Goal: Find specific page/section: Find specific page/section

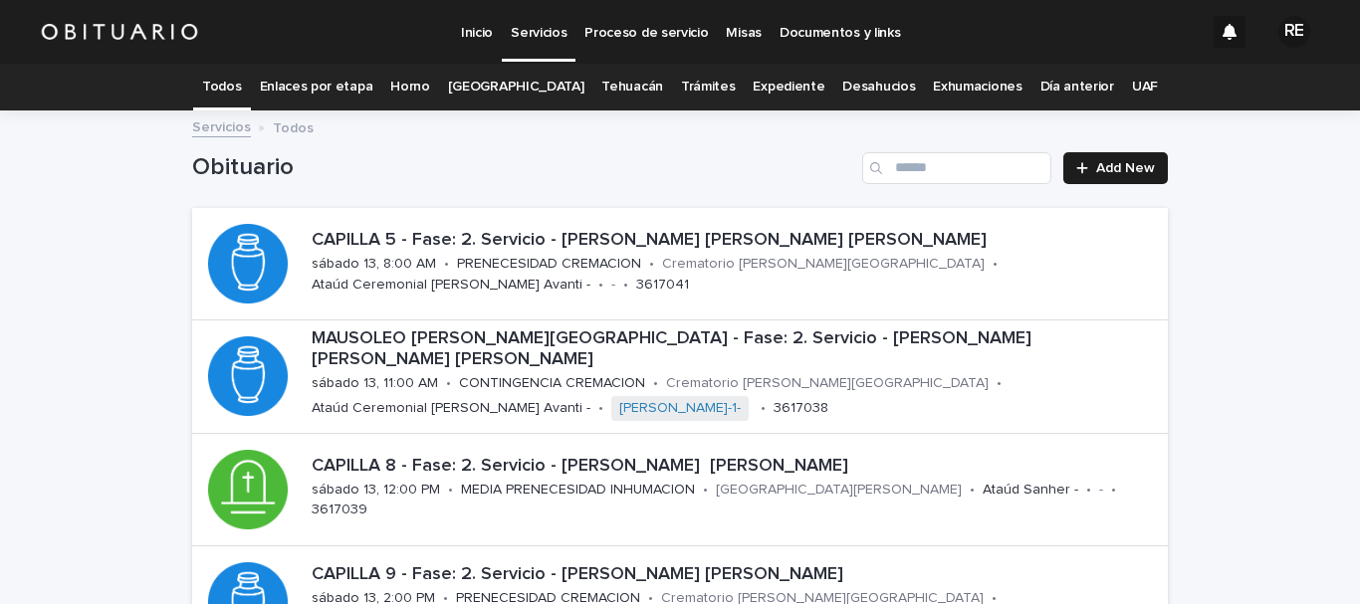
click at [767, 83] on link "Expediente" at bounding box center [788, 87] width 72 height 47
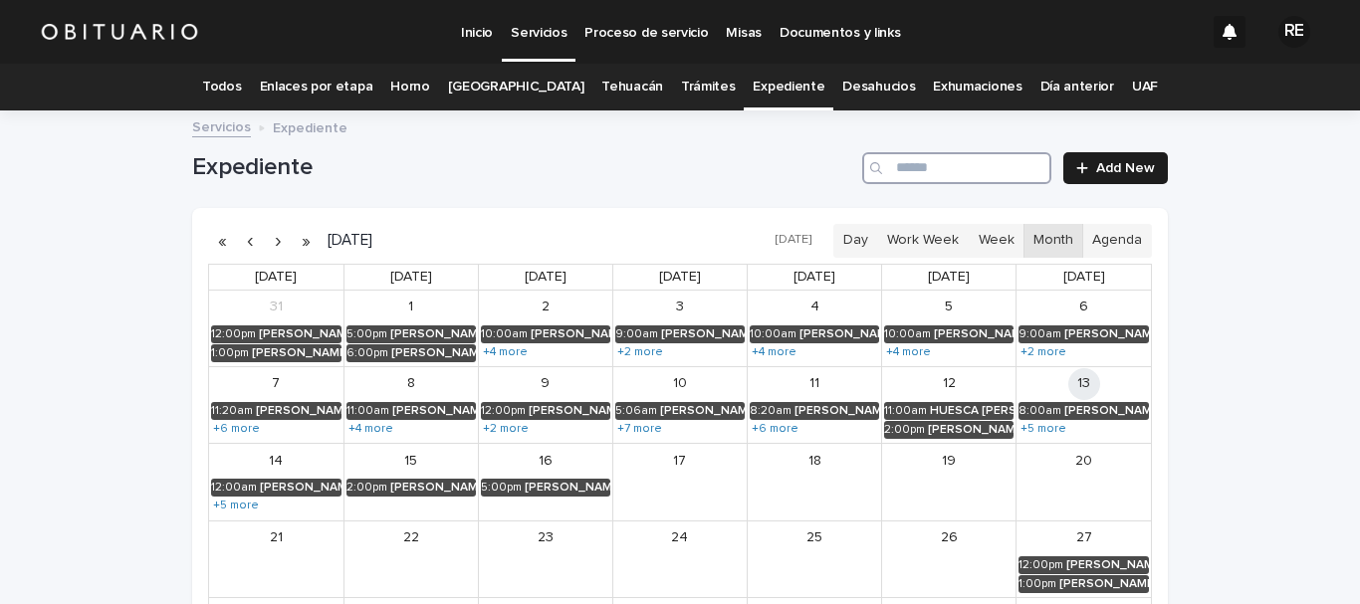
click at [951, 160] on input "Search" at bounding box center [956, 168] width 189 height 32
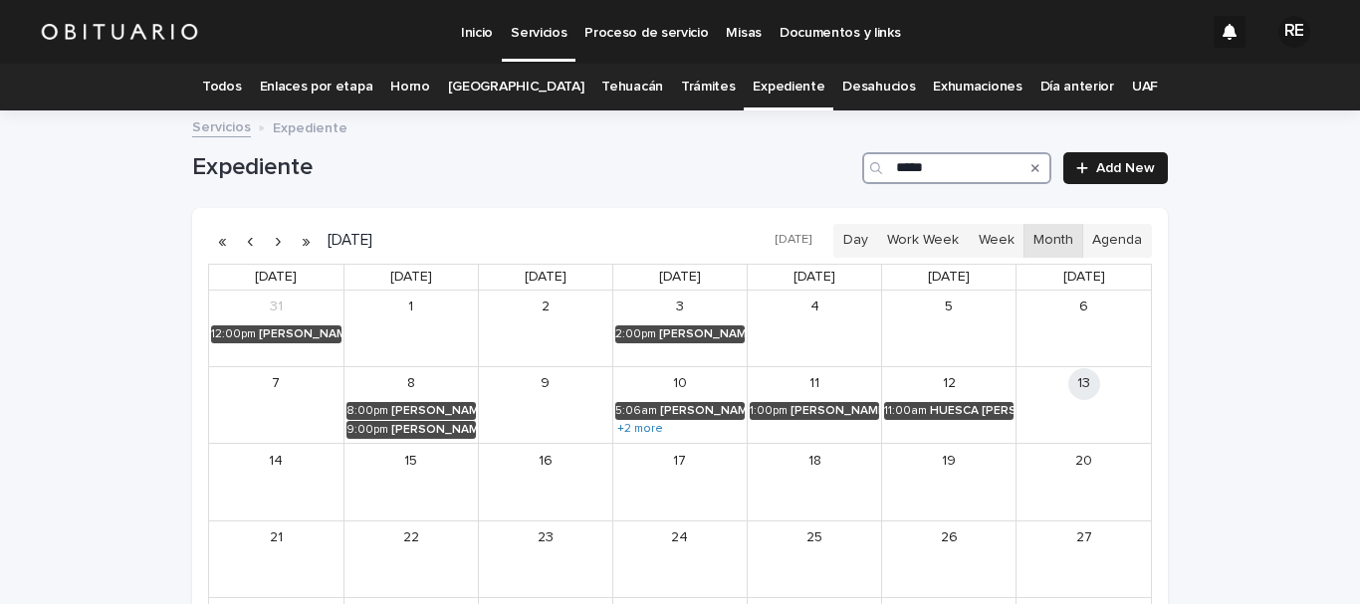
type input "******"
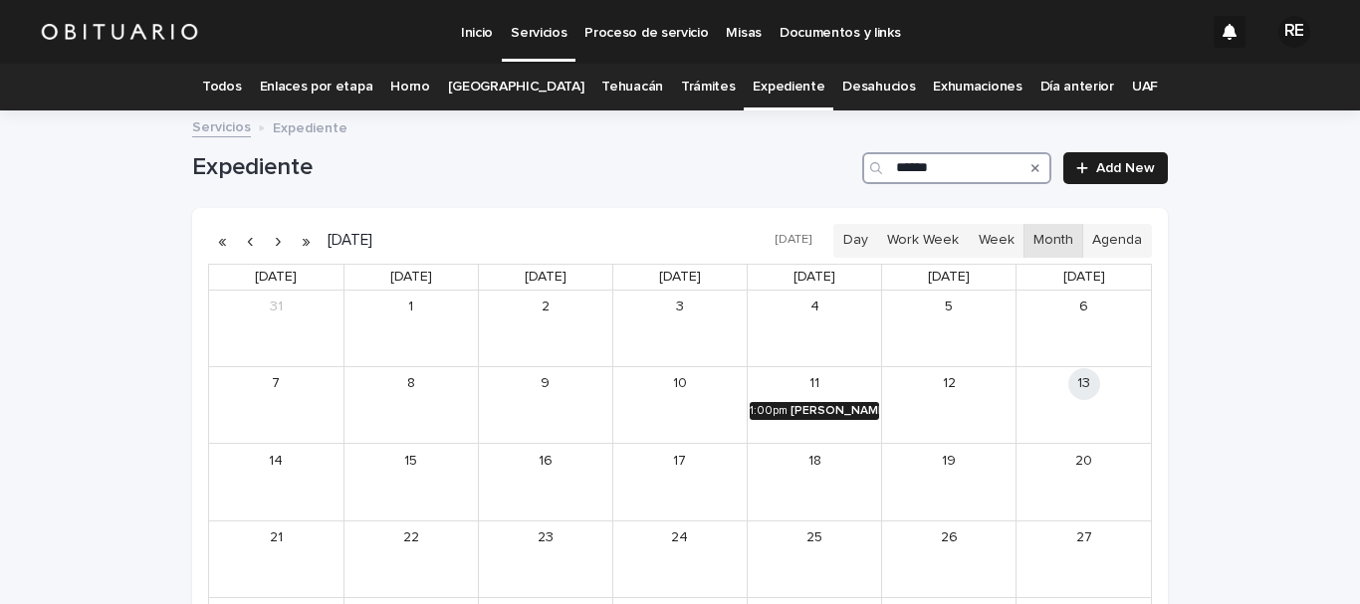
click at [814, 402] on link "1:00pm [PERSON_NAME] MOMOX [PERSON_NAME]" at bounding box center [813, 411] width 129 height 18
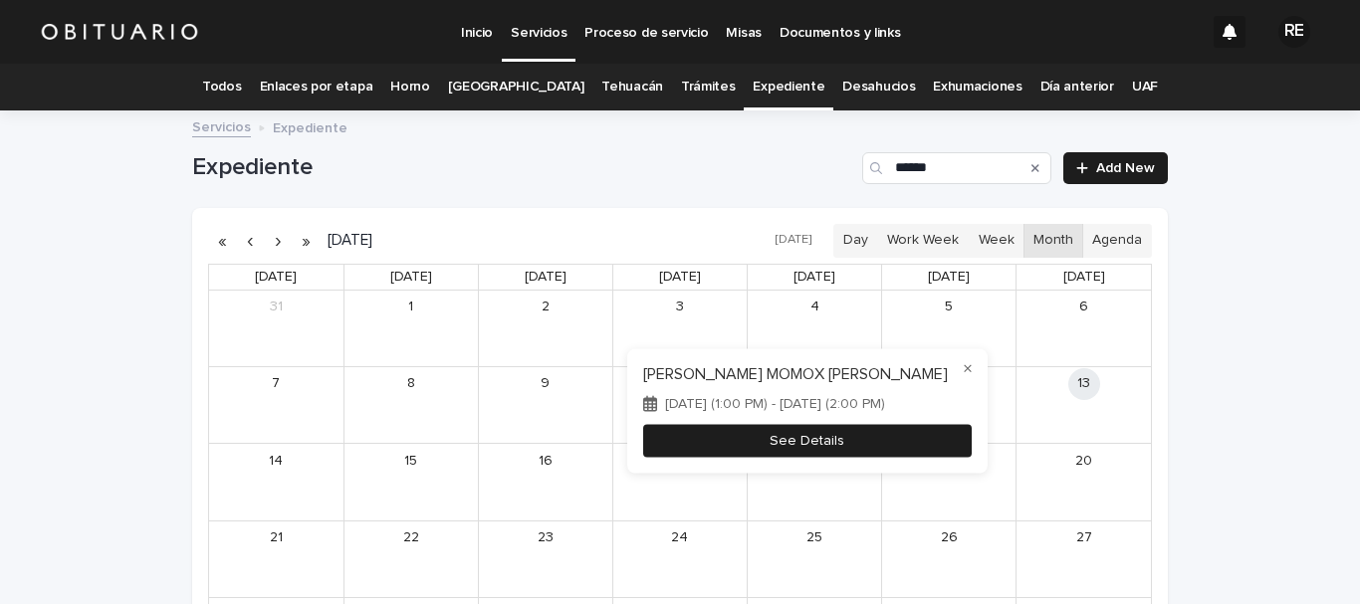
click at [808, 433] on button "See Details" at bounding box center [807, 440] width 328 height 33
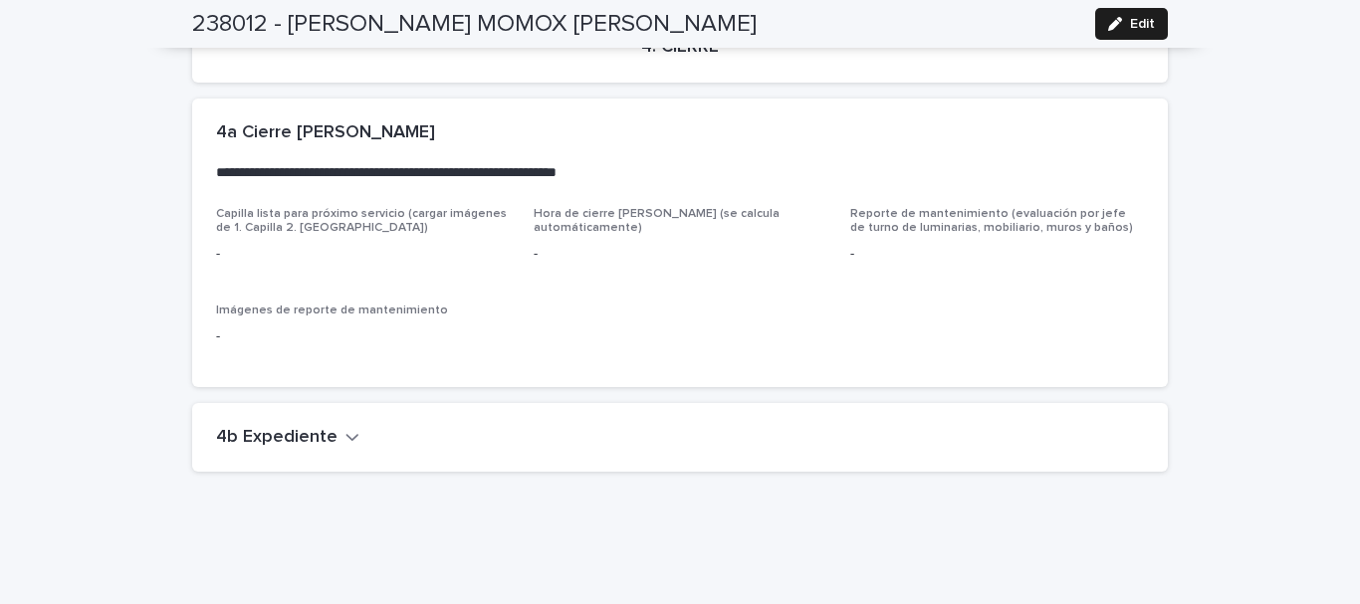
scroll to position [4102, 0]
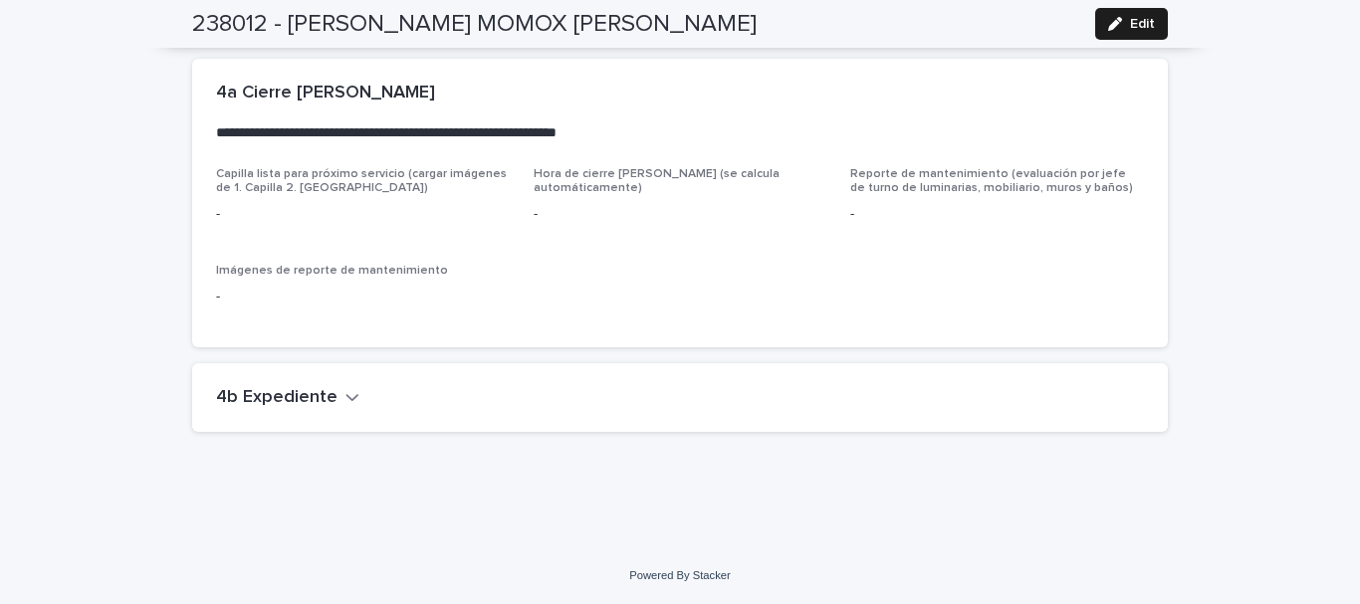
click at [345, 398] on icon "button" at bounding box center [352, 397] width 14 height 18
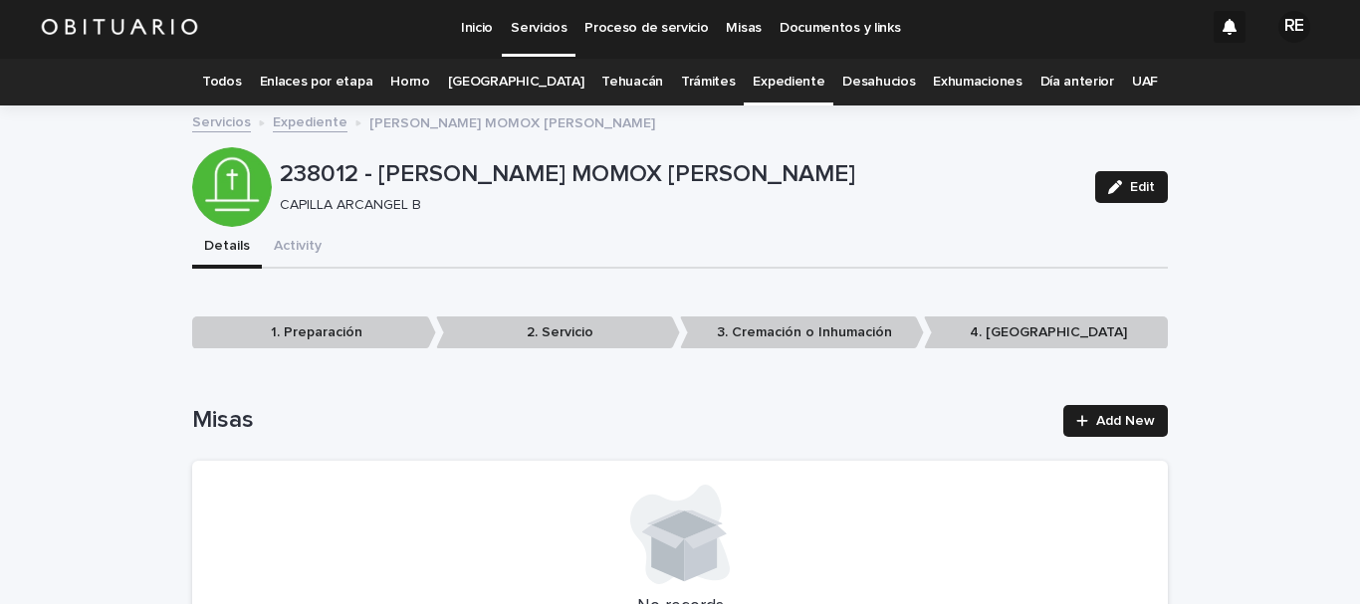
scroll to position [0, 0]
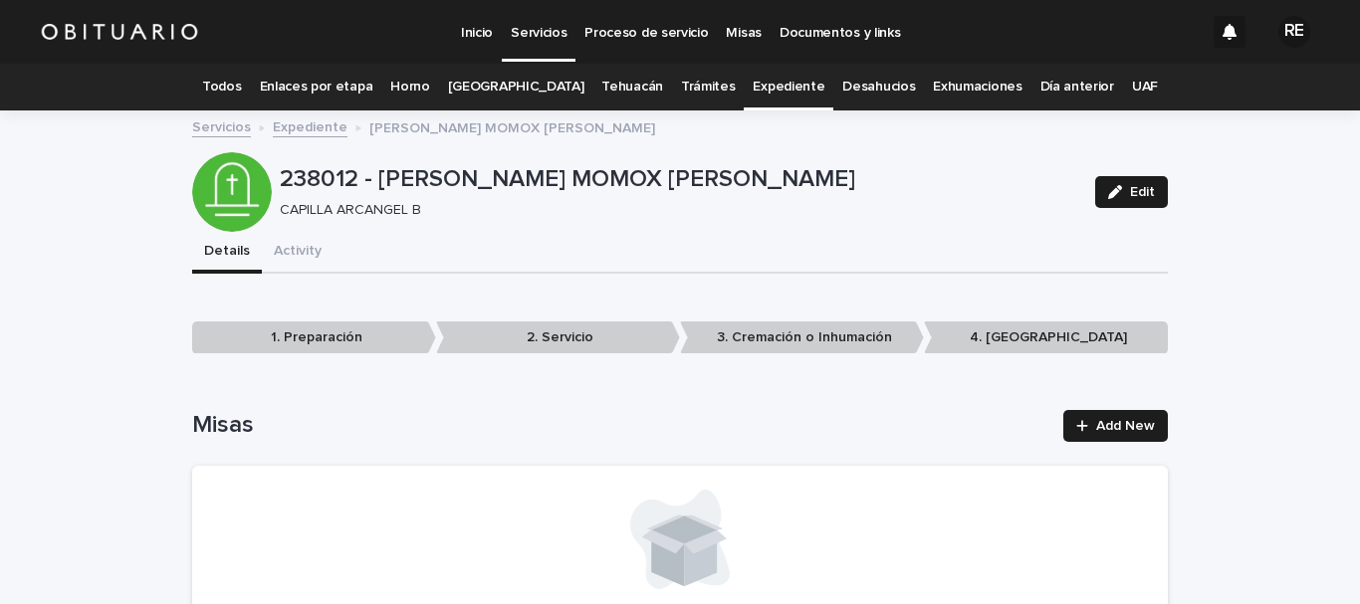
click at [241, 78] on link "Todos" at bounding box center [221, 87] width 39 height 47
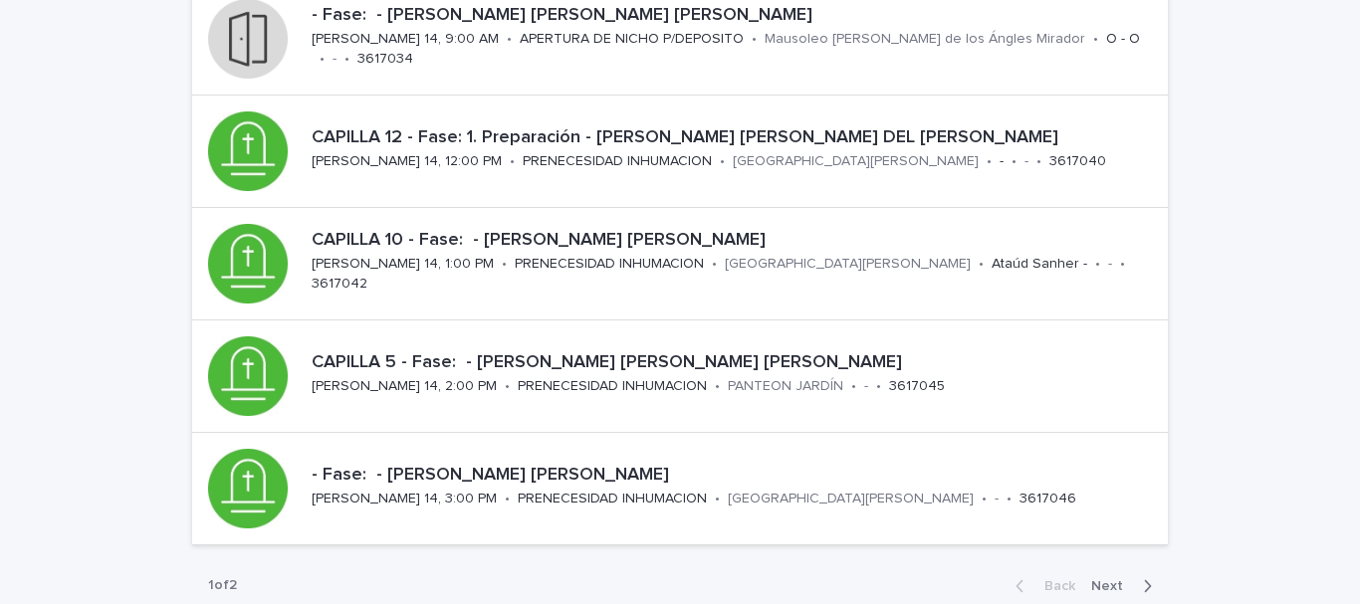
scroll to position [796, 0]
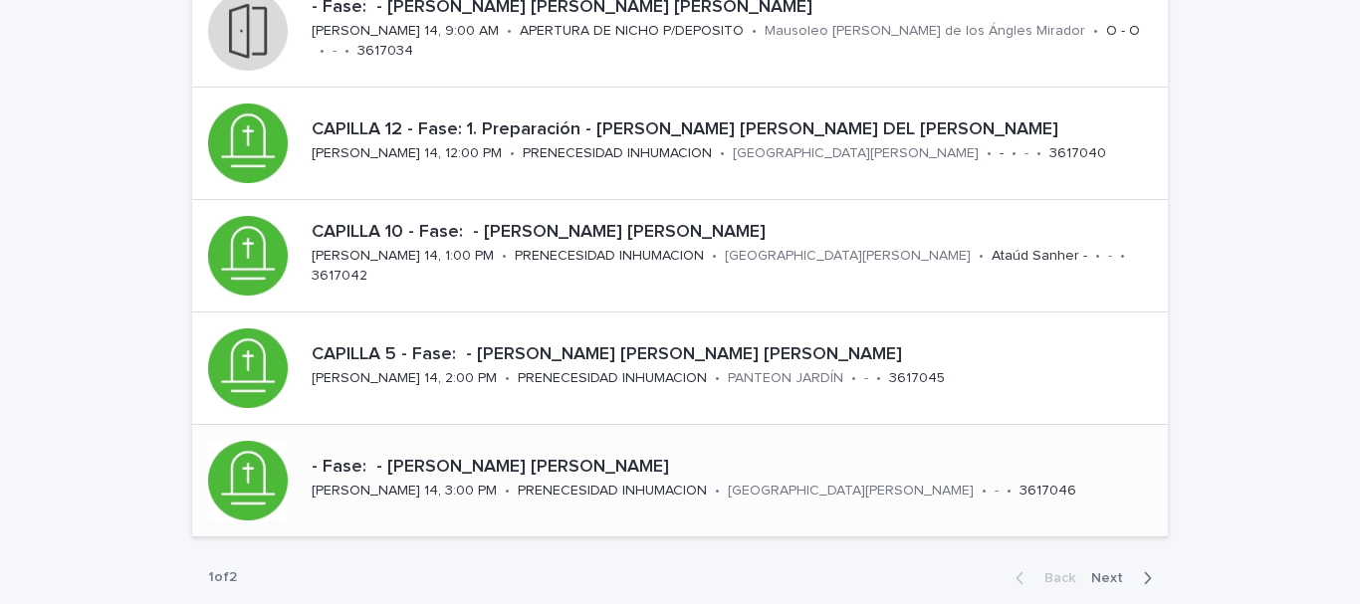
drag, startPoint x: 1119, startPoint y: 569, endPoint x: 971, endPoint y: 509, distance: 159.3
click at [1118, 571] on span "Next" at bounding box center [1113, 578] width 44 height 14
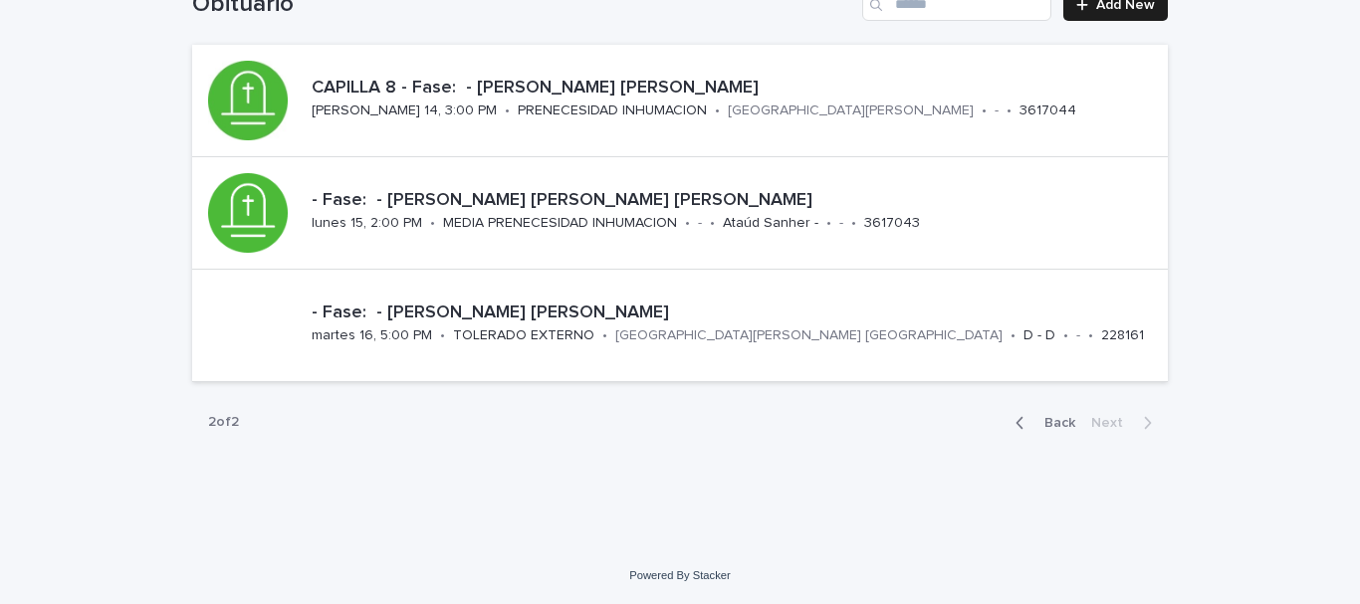
scroll to position [163, 0]
